Goal: Information Seeking & Learning: Learn about a topic

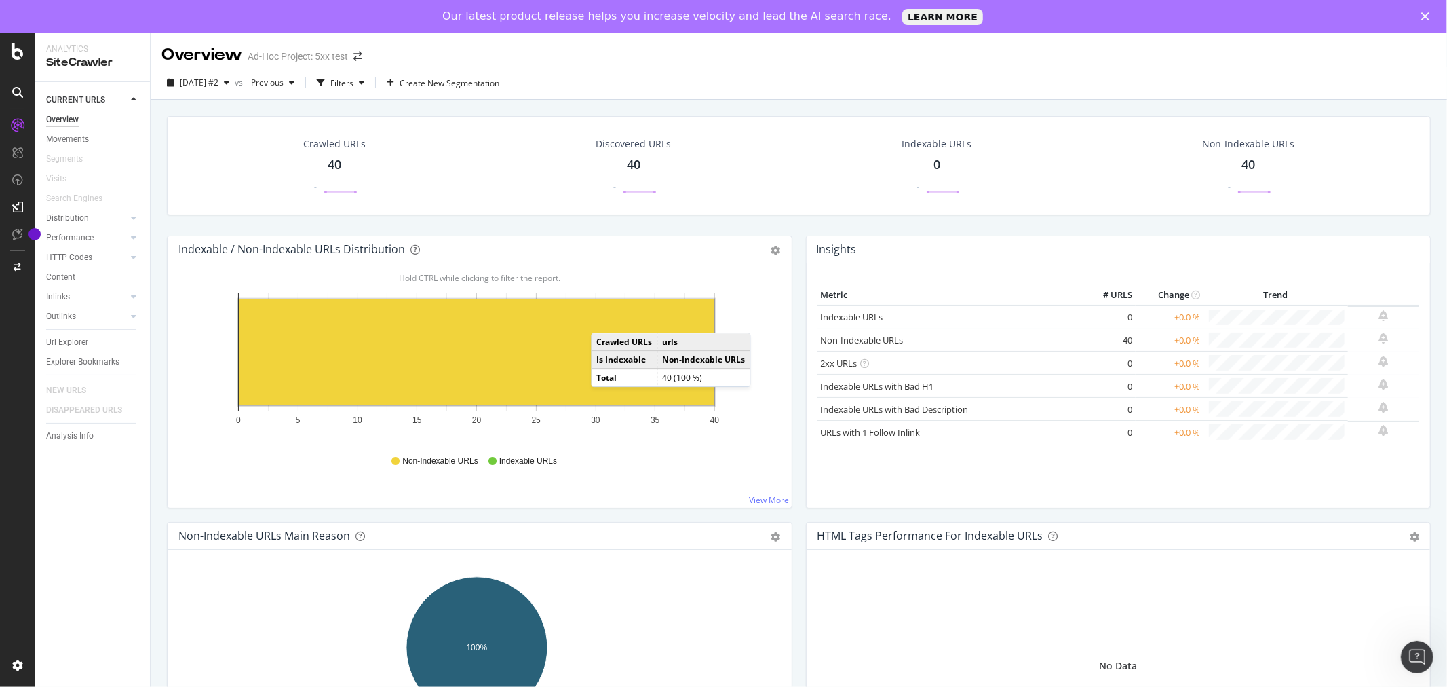
drag, startPoint x: 68, startPoint y: 344, endPoint x: 960, endPoint y: 267, distance: 895.6
click at [68, 344] on div "Url Explorer" at bounding box center [67, 342] width 42 height 14
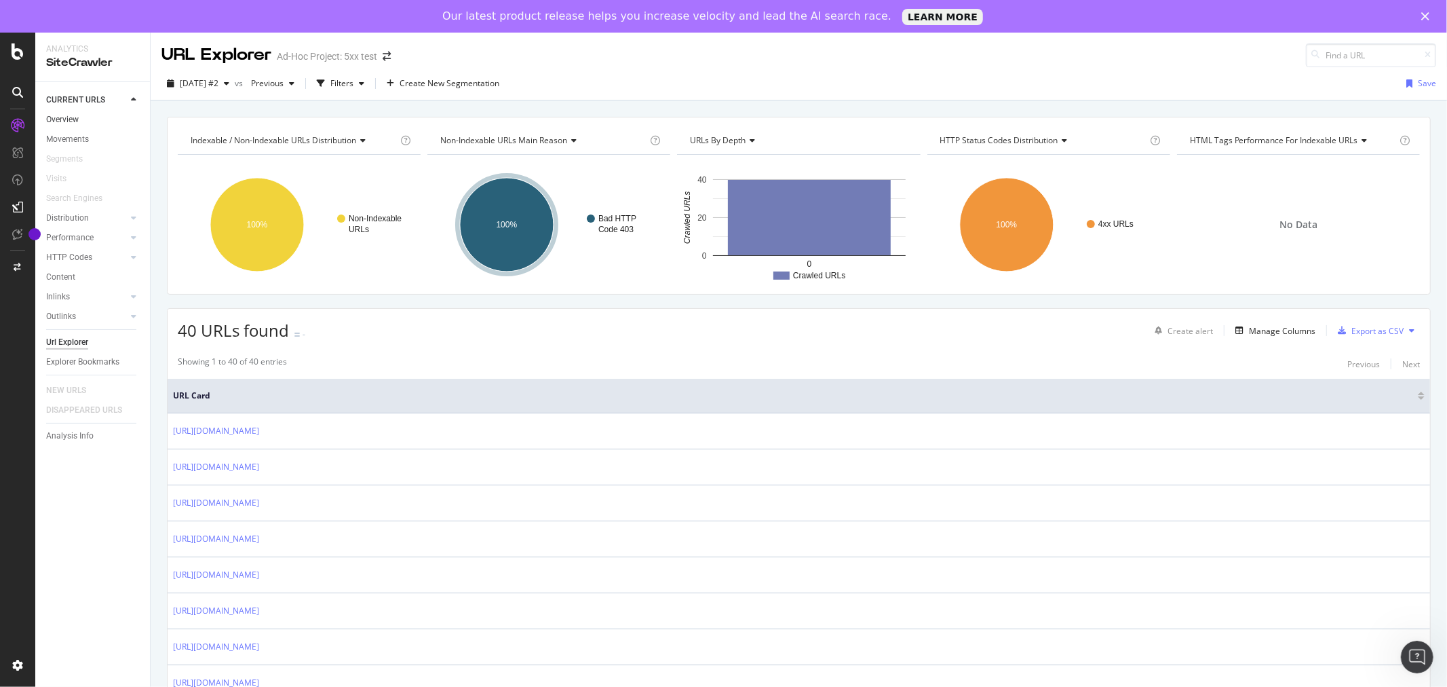
click at [79, 120] on link "Overview" at bounding box center [93, 120] width 94 height 14
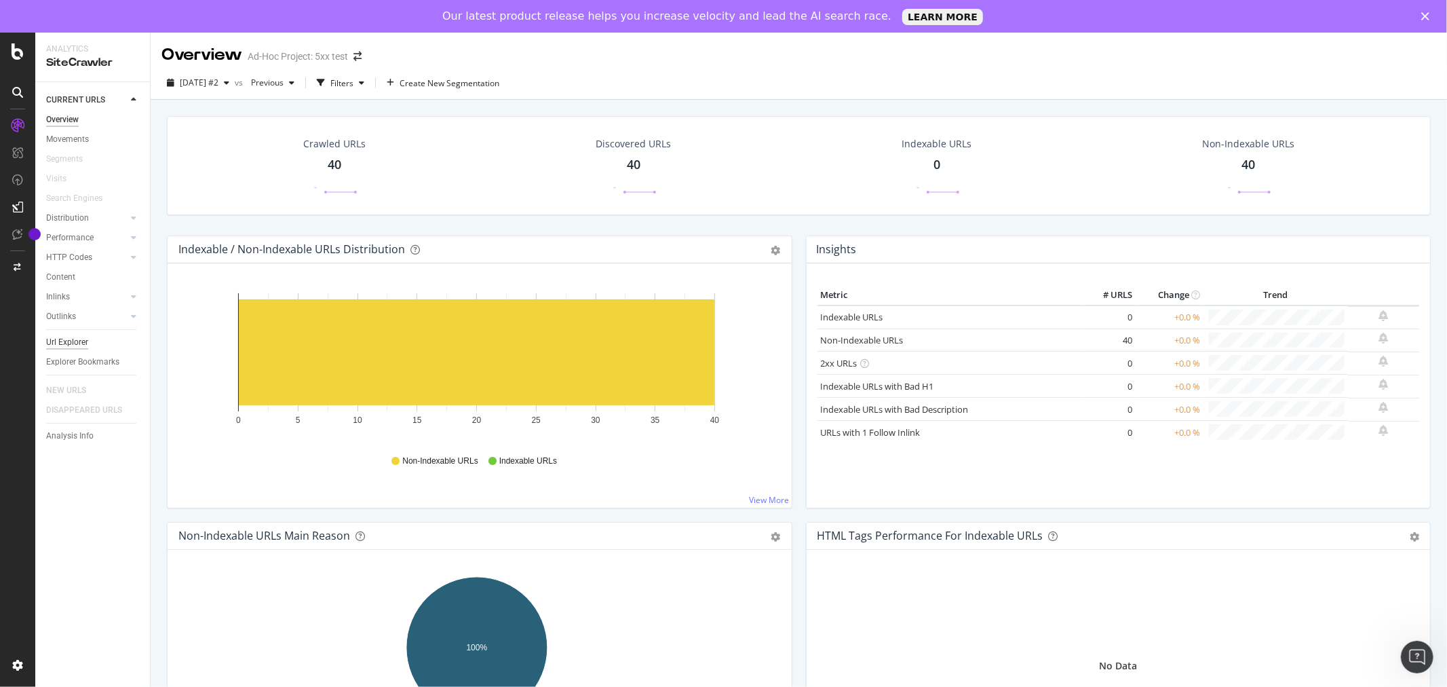
click at [66, 342] on div "Url Explorer" at bounding box center [67, 342] width 42 height 14
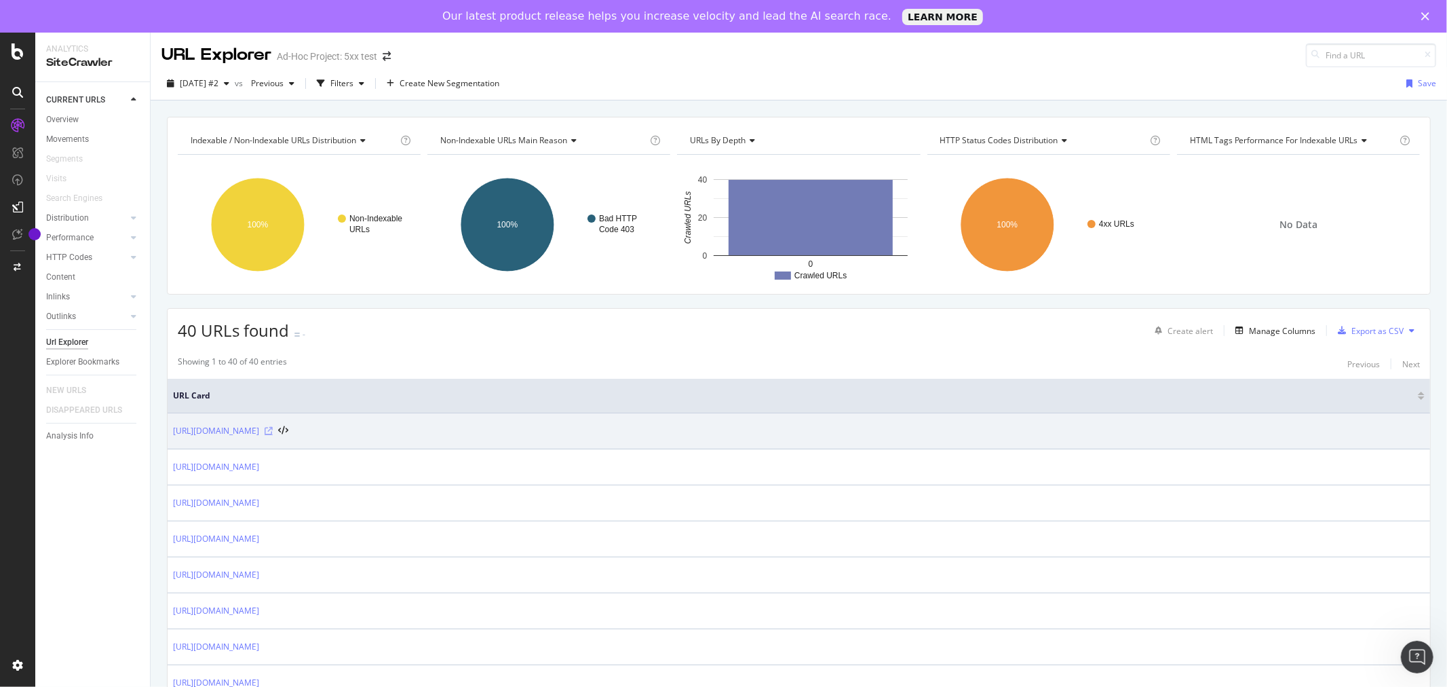
click at [273, 431] on icon at bounding box center [269, 431] width 8 height 8
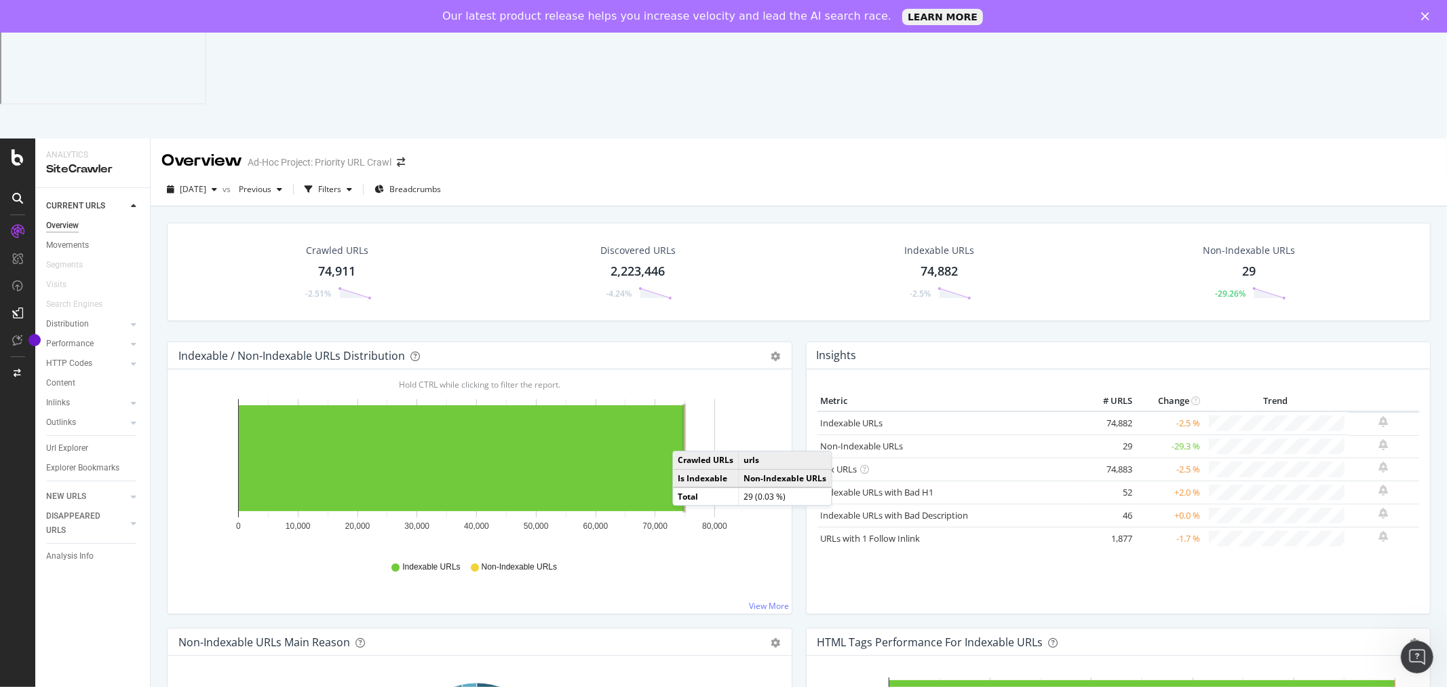
click at [686, 404] on rect "A chart." at bounding box center [684, 458] width 3 height 108
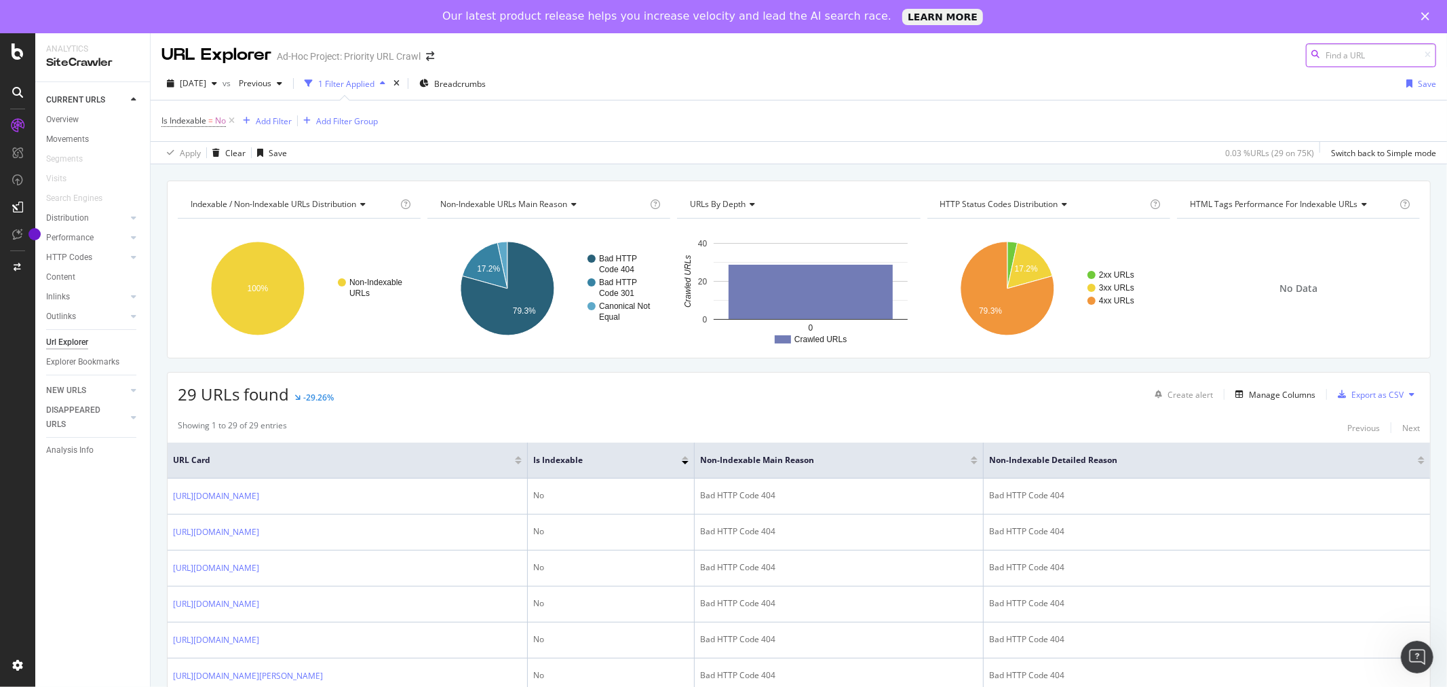
scroll to position [601, 0]
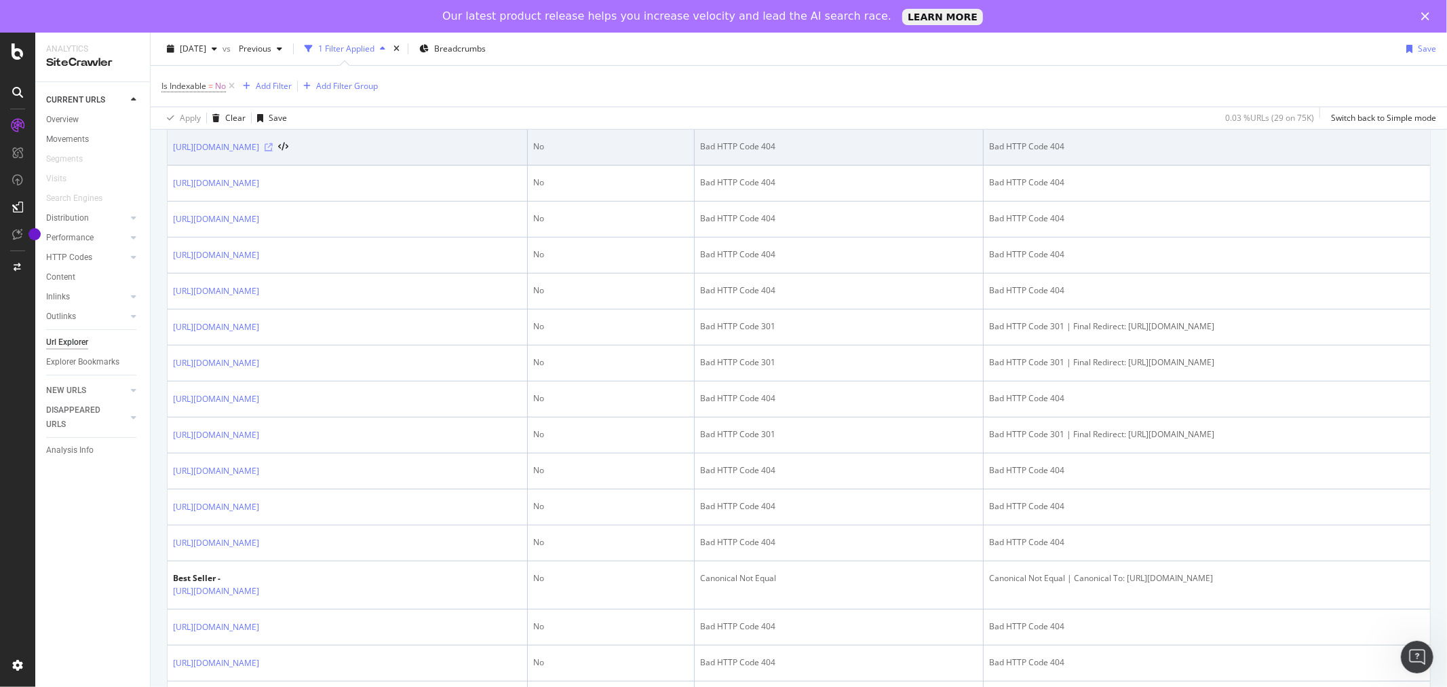
click at [273, 150] on icon at bounding box center [269, 147] width 8 height 8
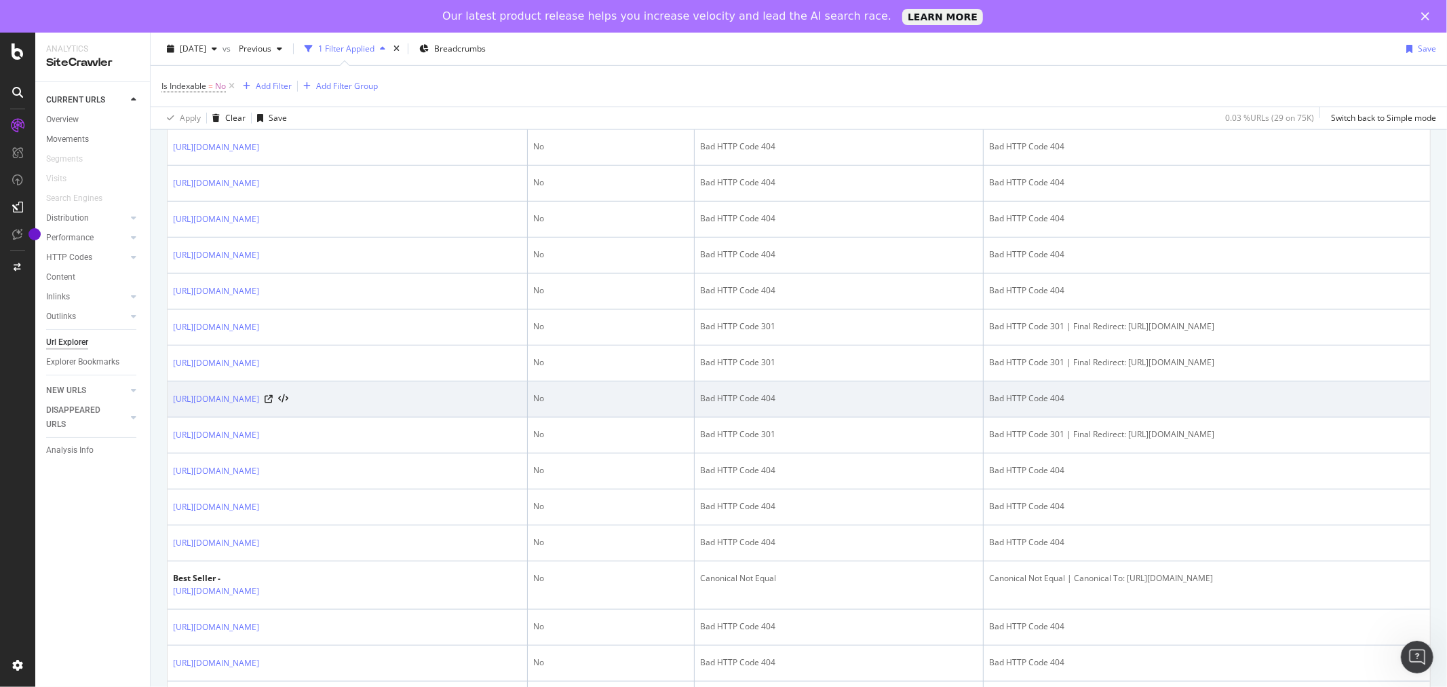
scroll to position [896, 0]
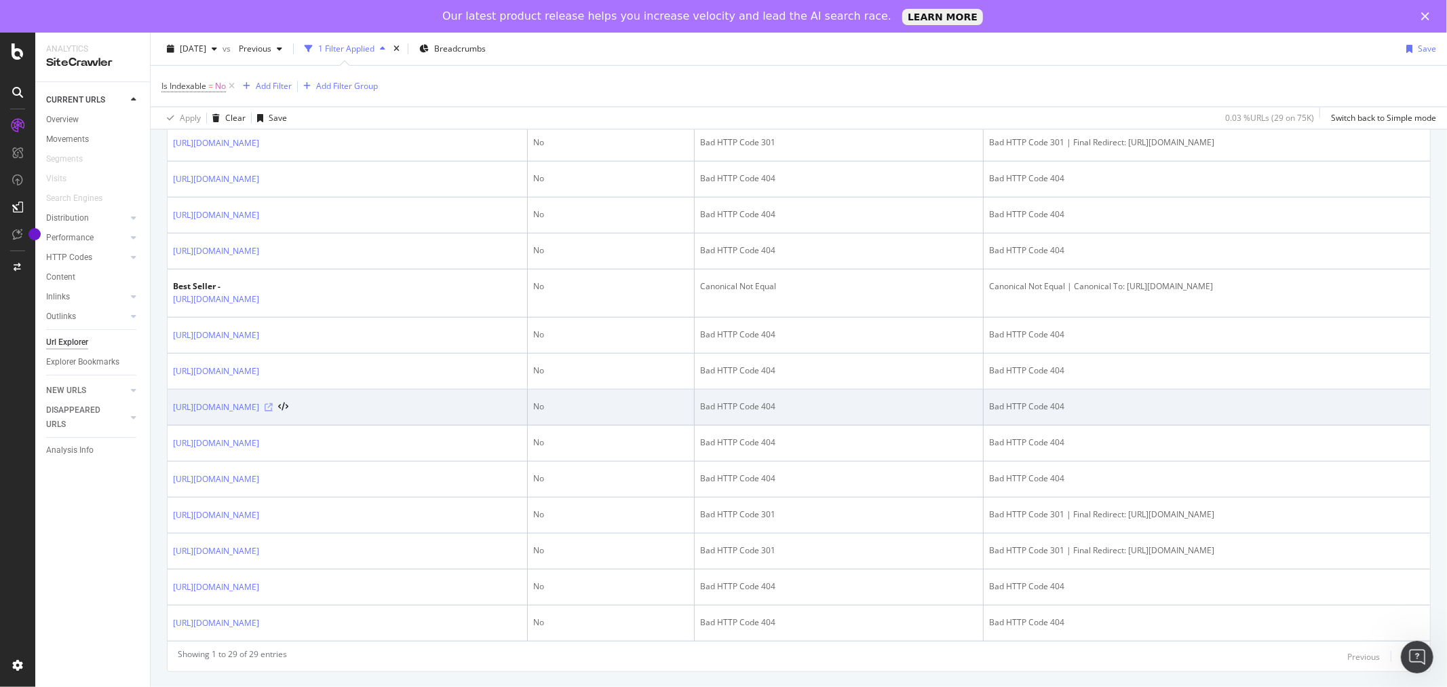
click at [273, 410] on icon at bounding box center [269, 407] width 8 height 8
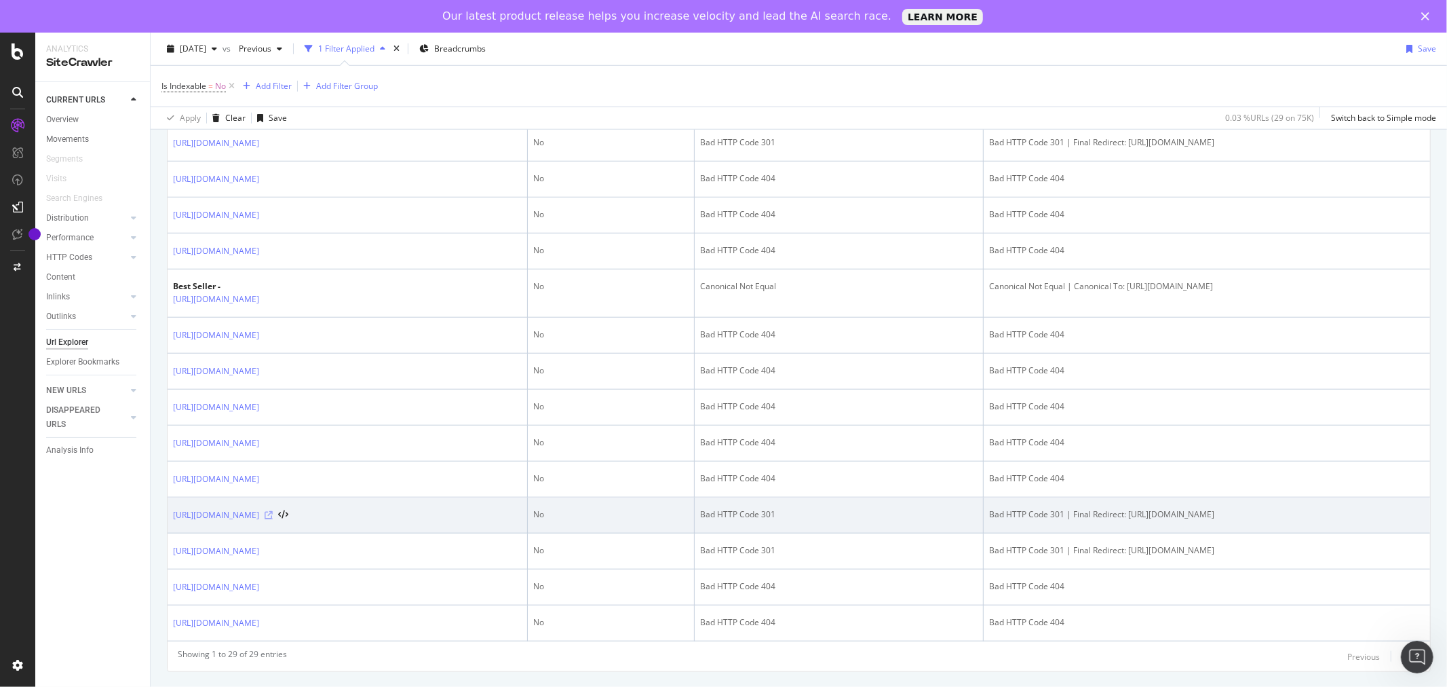
click at [273, 512] on icon at bounding box center [269, 515] width 8 height 8
